Goal: Transaction & Acquisition: Purchase product/service

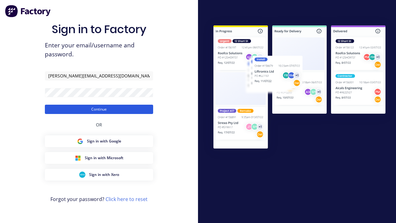
click at [99, 109] on button "Continue" at bounding box center [99, 109] width 108 height 9
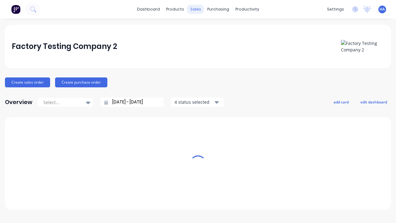
click at [196, 9] on div "sales" at bounding box center [195, 9] width 17 height 9
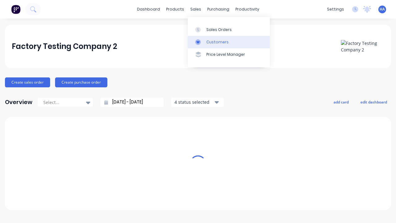
click at [229, 42] on link "Customers" at bounding box center [229, 42] width 82 height 12
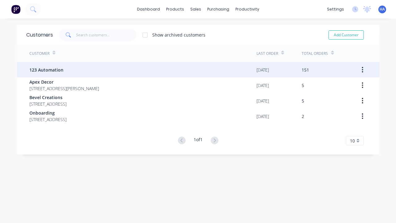
click at [46, 70] on span "123 Automation" at bounding box center [46, 70] width 34 height 7
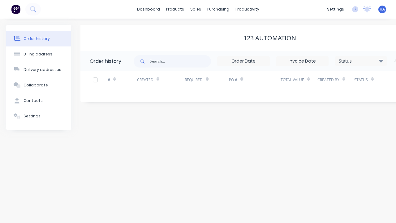
scroll to position [0, 63]
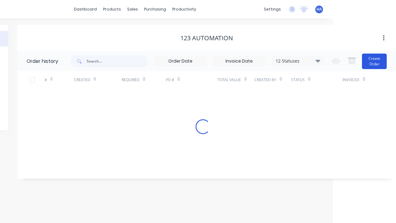
click at [375, 61] on button "Create Order" at bounding box center [374, 61] width 25 height 15
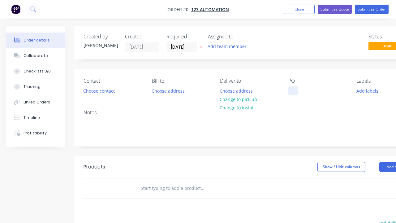
click at [293, 91] on div at bounding box center [294, 90] width 10 height 9
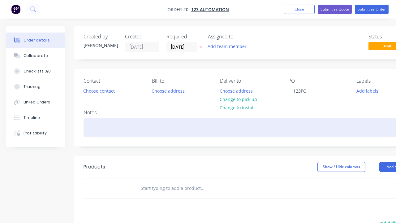
click at [230, 128] on div "Order details Collaborate Checklists 0/0 Tracking Linked Orders Timeline Profit…" at bounding box center [215, 191] width 431 height 330
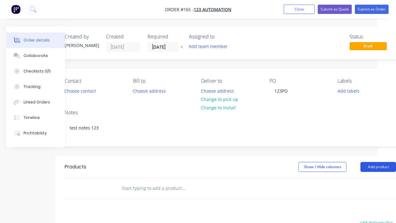
click at [378, 167] on button "Add product" at bounding box center [379, 167] width 36 height 10
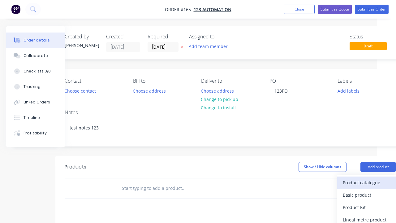
click at [367, 182] on div "Product catalogue" at bounding box center [367, 182] width 48 height 9
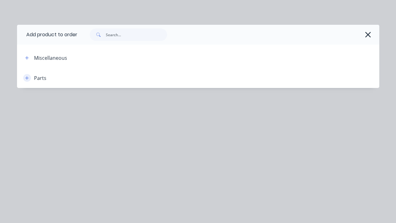
click at [27, 78] on icon "button" at bounding box center [26, 77] width 3 height 3
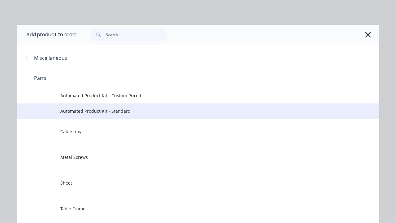
click at [188, 111] on span "Automated Product Kit - Standard" at bounding box center [187, 111] width 255 height 7
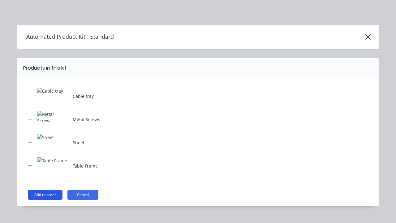
click at [45, 194] on button "Add to order" at bounding box center [45, 195] width 35 height 10
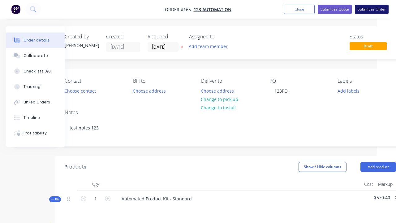
click at [372, 9] on button "Submit as Order" at bounding box center [372, 9] width 34 height 9
click at [176, 118] on button "Submit Order" at bounding box center [175, 117] width 37 height 9
click at [176, 130] on button "Submit" at bounding box center [175, 129] width 37 height 9
